Goal: Use online tool/utility: Utilize a website feature to perform a specific function

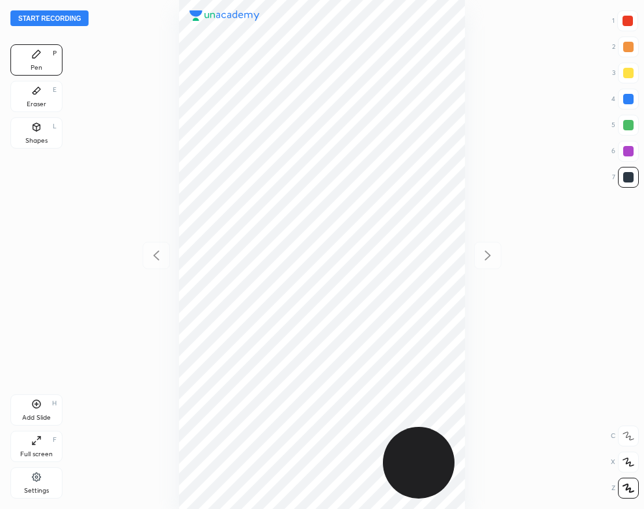
scroll to position [509, 436]
click at [76, 17] on button "Start recording" at bounding box center [49, 18] width 78 height 16
click at [29, 480] on div "Settings" at bounding box center [36, 482] width 52 height 31
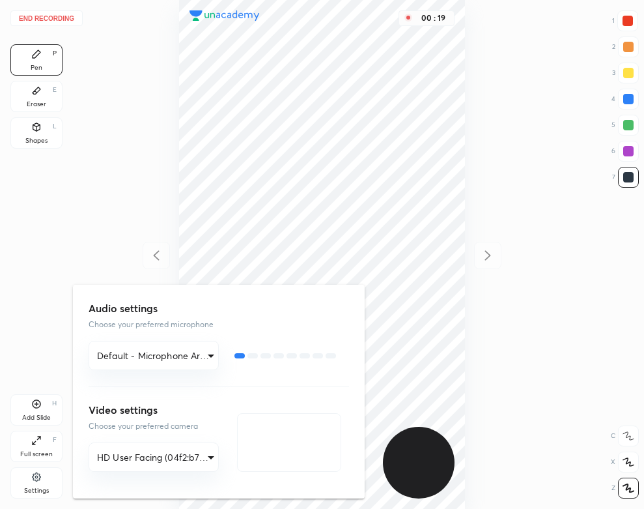
click at [119, 74] on div at bounding box center [322, 254] width 644 height 509
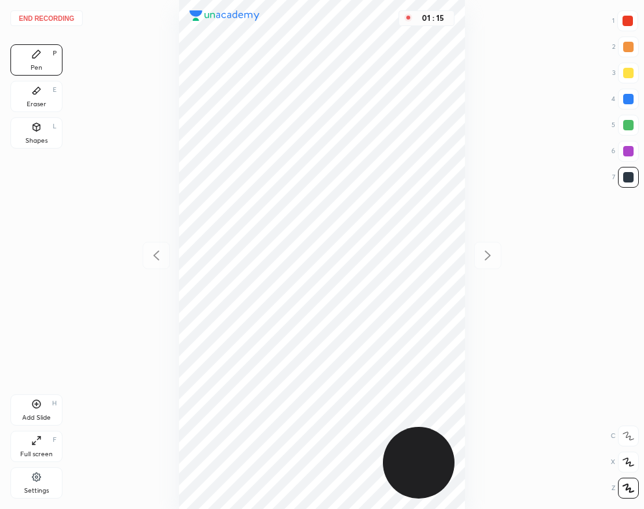
click at [629, 102] on div at bounding box center [628, 99] width 10 height 10
click at [37, 130] on icon at bounding box center [36, 127] width 7 height 8
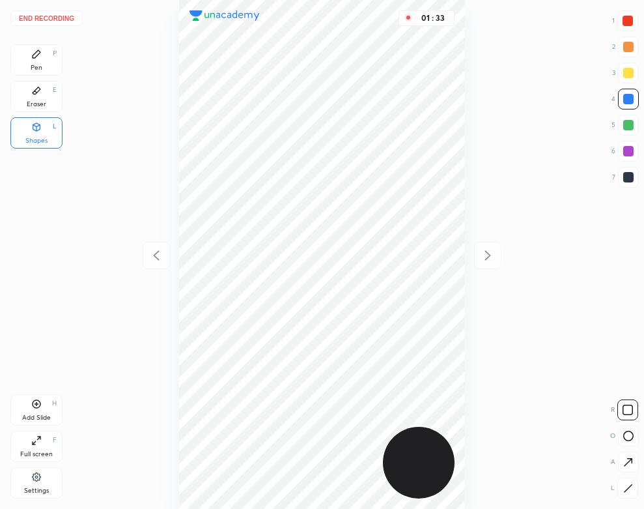
click at [20, 35] on div "End recording 1 2 3 4 5 6 7 R O A L C X Z Erase all C X Z Pen P Eraser E Shapes…" at bounding box center [322, 254] width 644 height 509
click at [40, 67] on div "Pen" at bounding box center [37, 67] width 12 height 7
click at [61, 16] on button "End recording" at bounding box center [46, 18] width 72 height 16
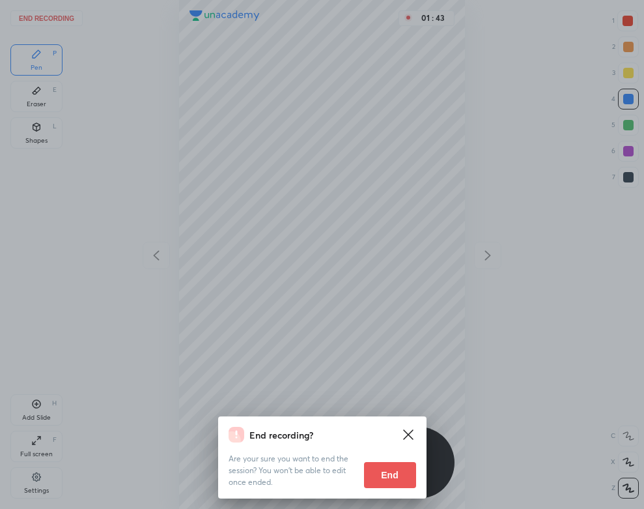
click at [382, 472] on button "End" at bounding box center [390, 475] width 52 height 26
